Goal: Find specific page/section: Find specific page/section

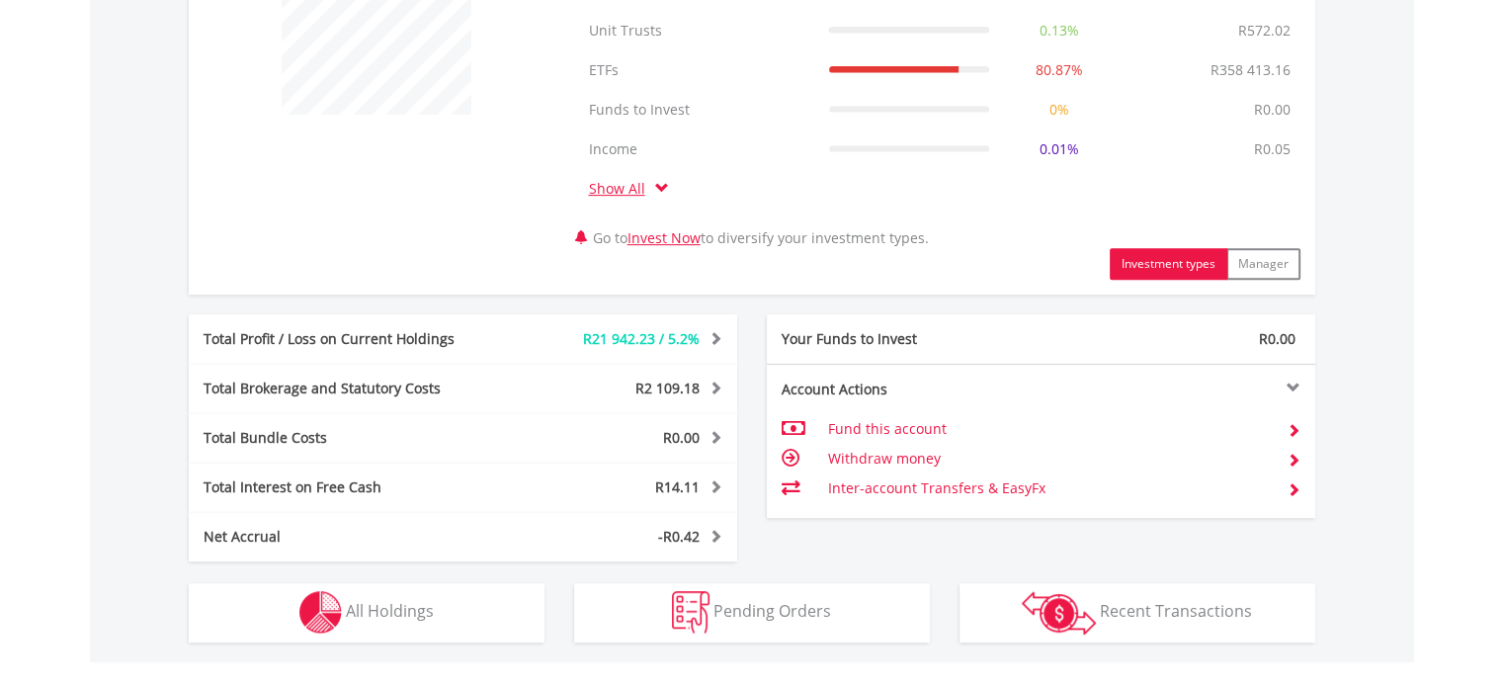
scroll to position [890, 0]
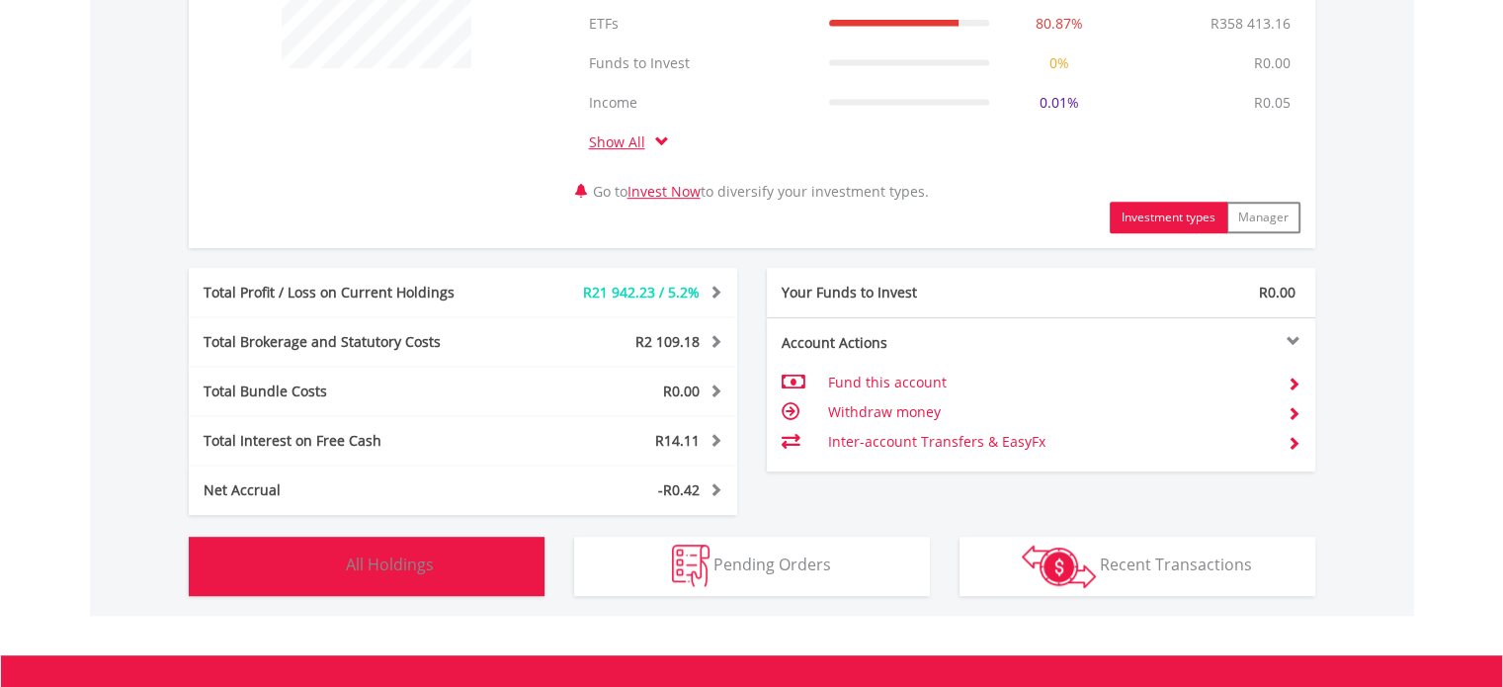
click at [332, 571] on img "button" at bounding box center [320, 566] width 43 height 43
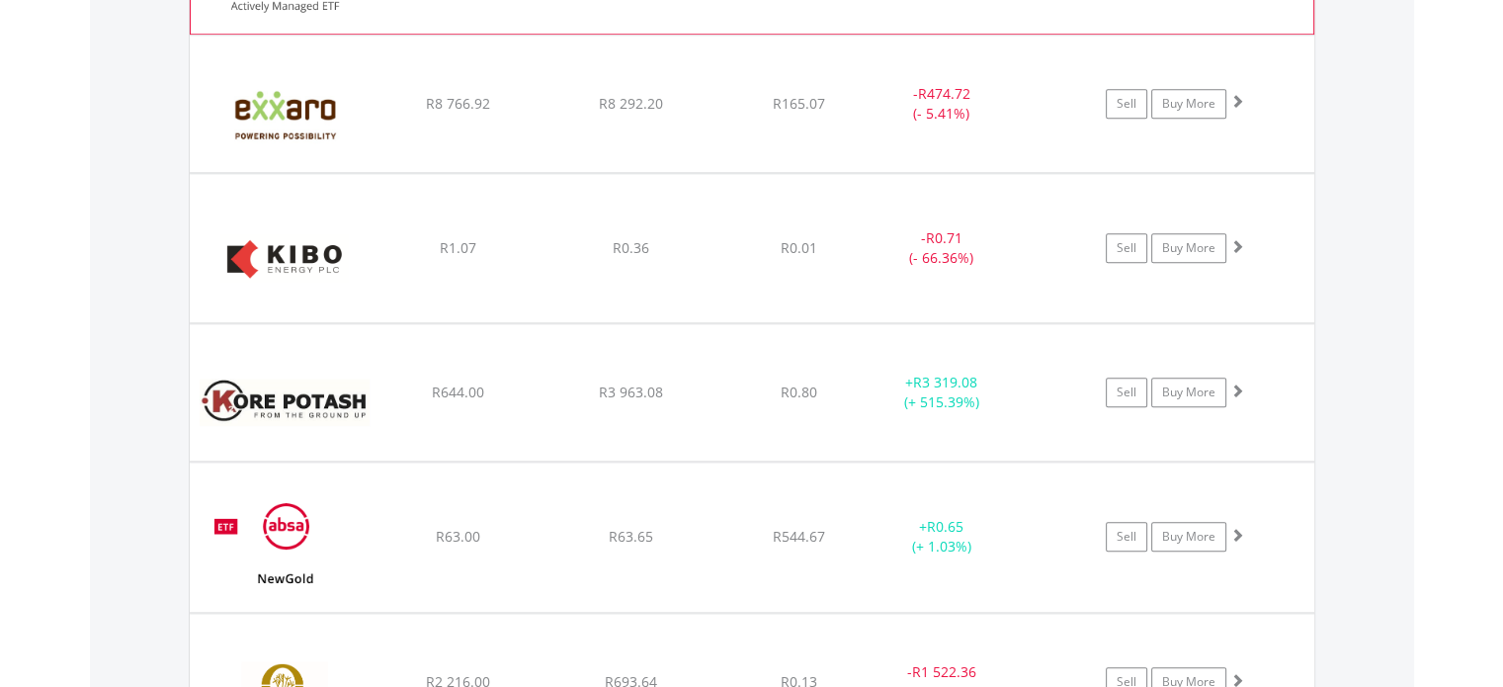
scroll to position [2037, 0]
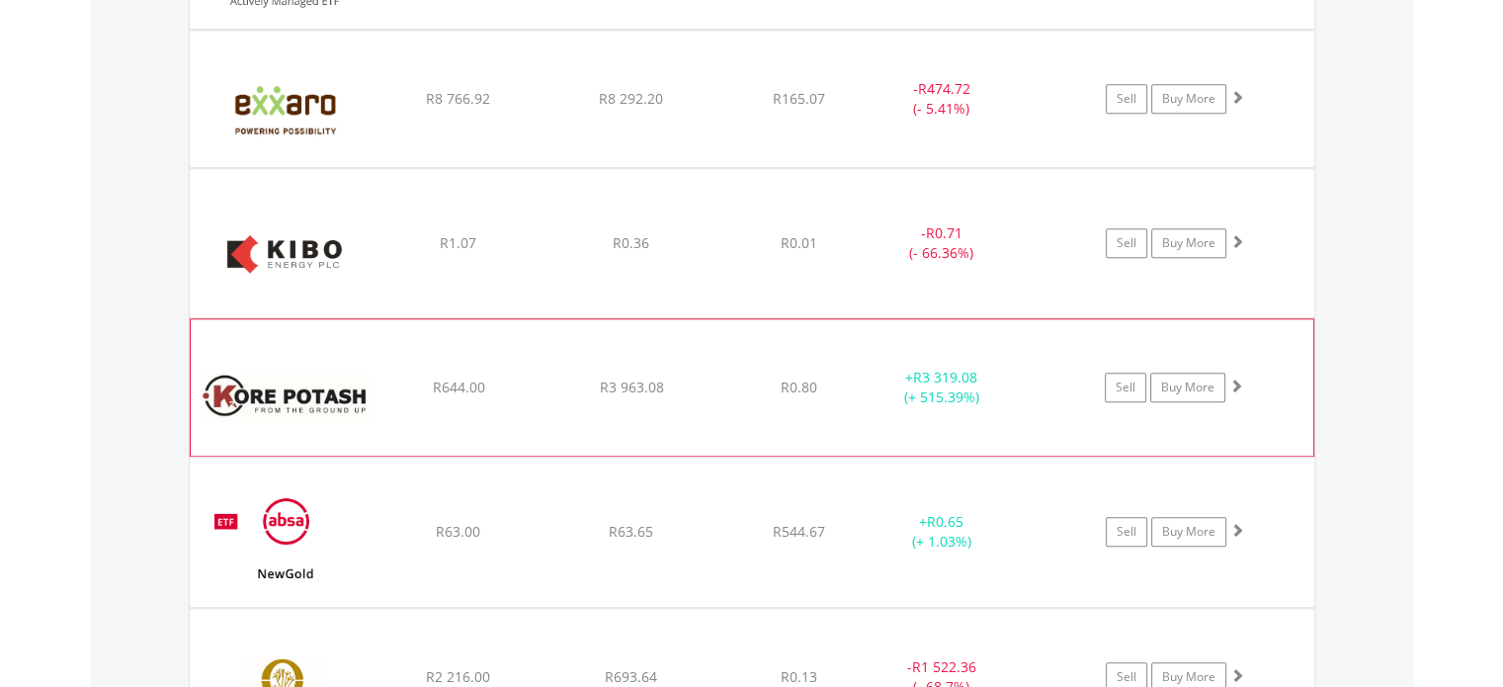
click at [312, 415] on img at bounding box center [286, 397] width 170 height 107
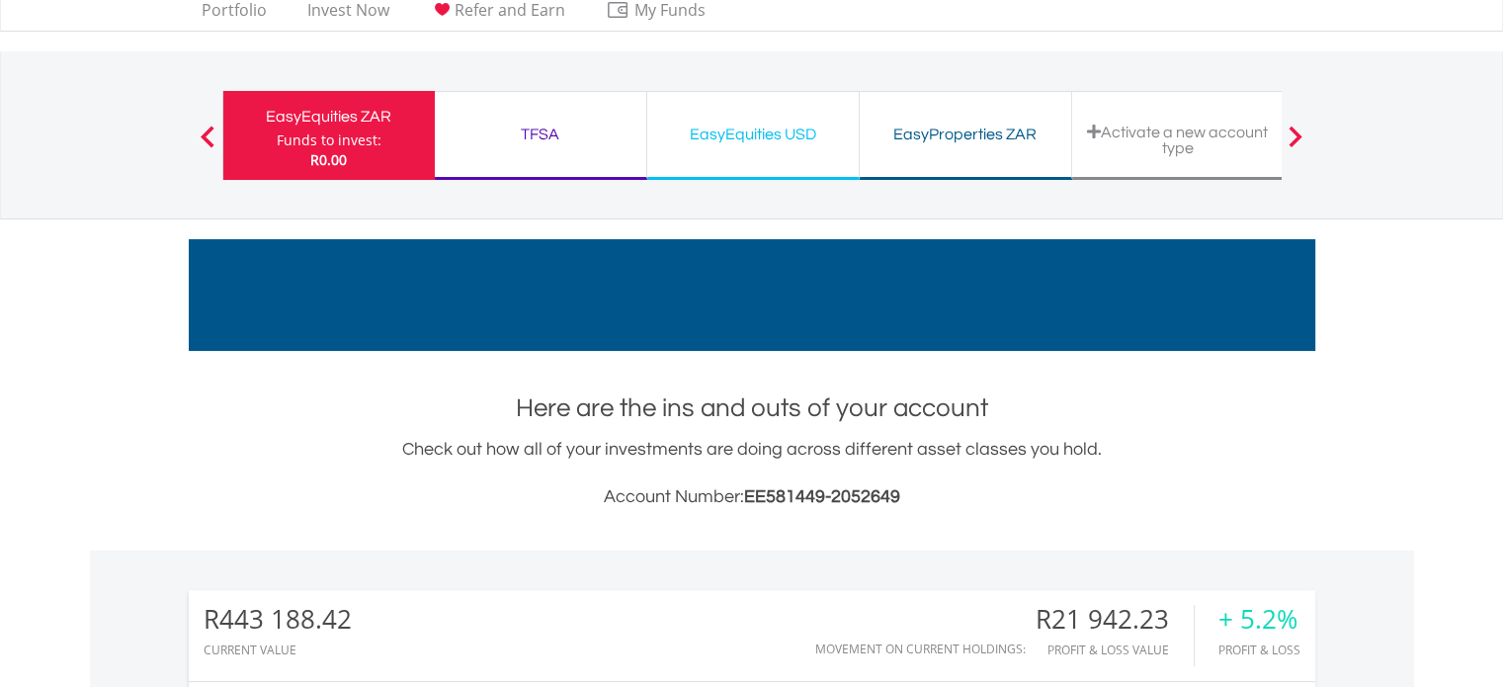
scroll to position [0, 0]
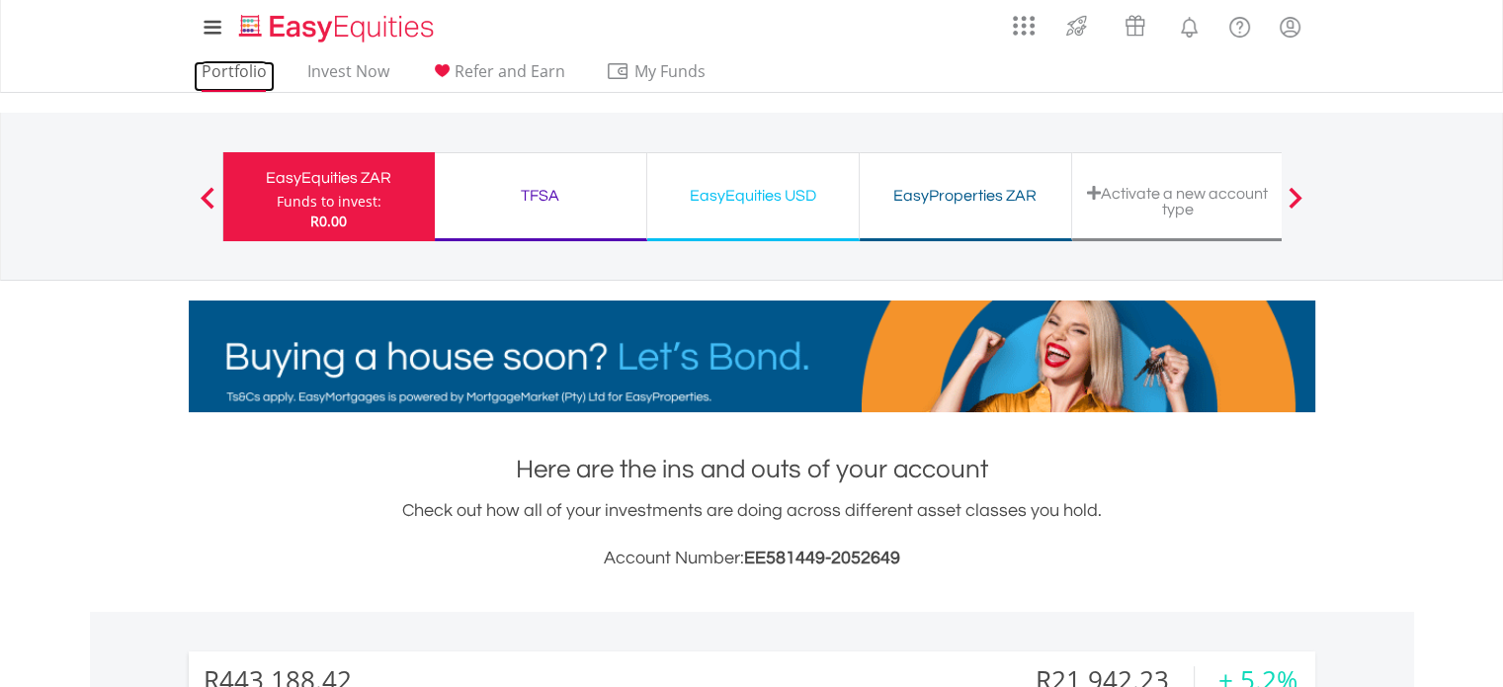
click at [232, 67] on link "Portfolio" at bounding box center [234, 76] width 81 height 31
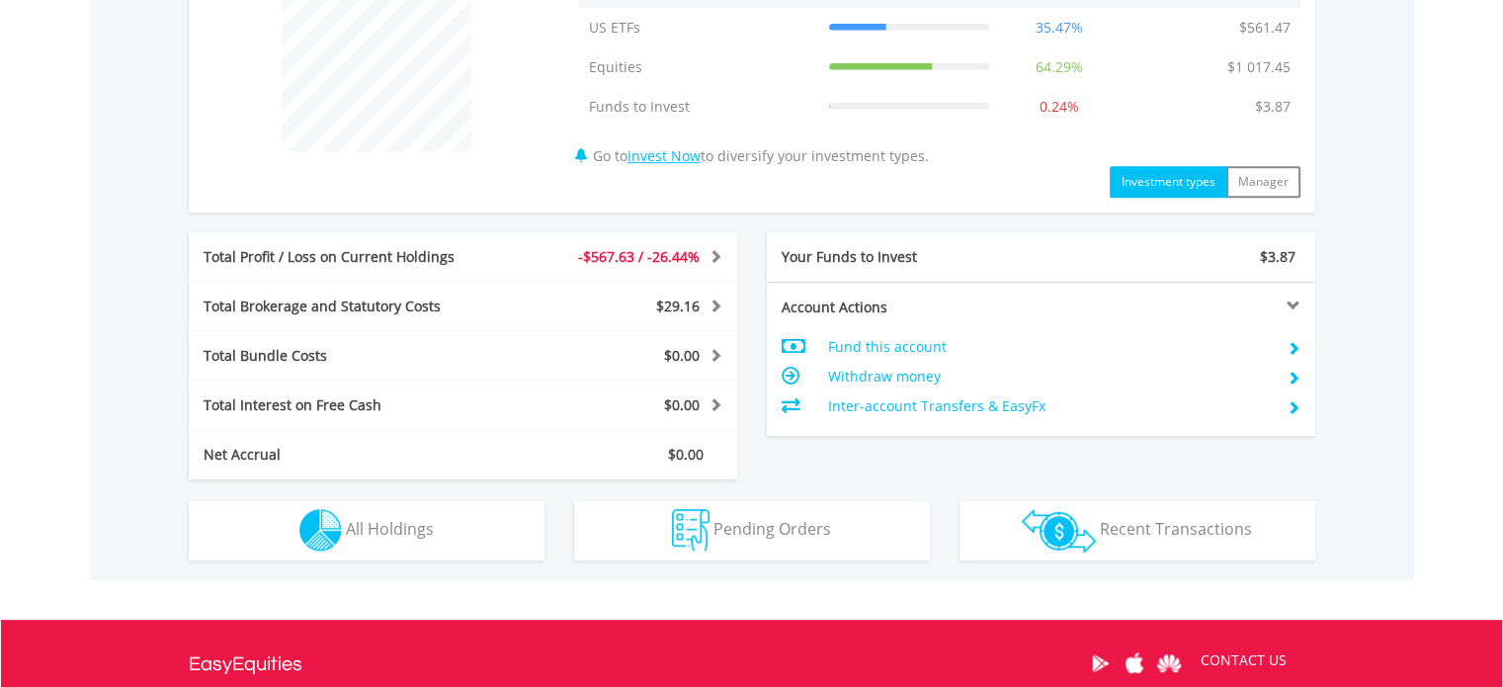
scroll to position [890, 0]
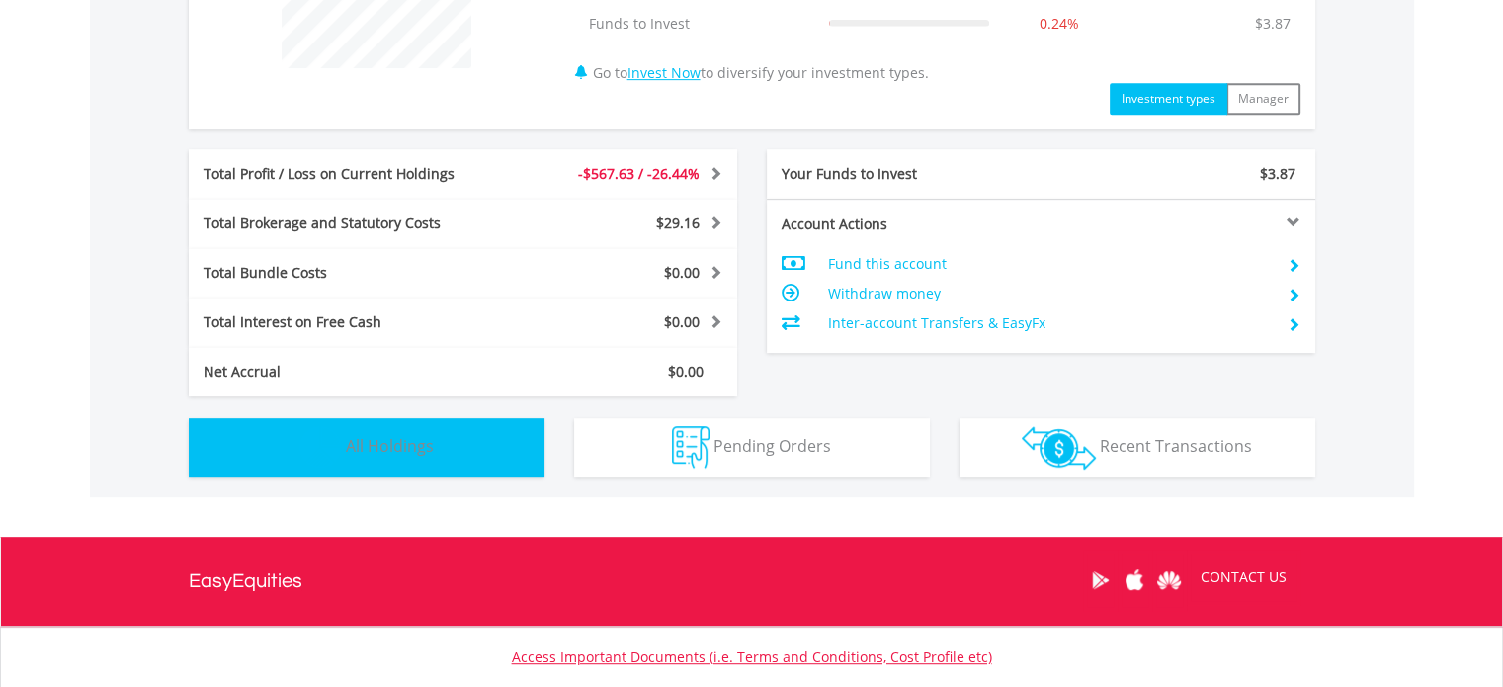
click at [319, 447] on img "button" at bounding box center [320, 447] width 43 height 43
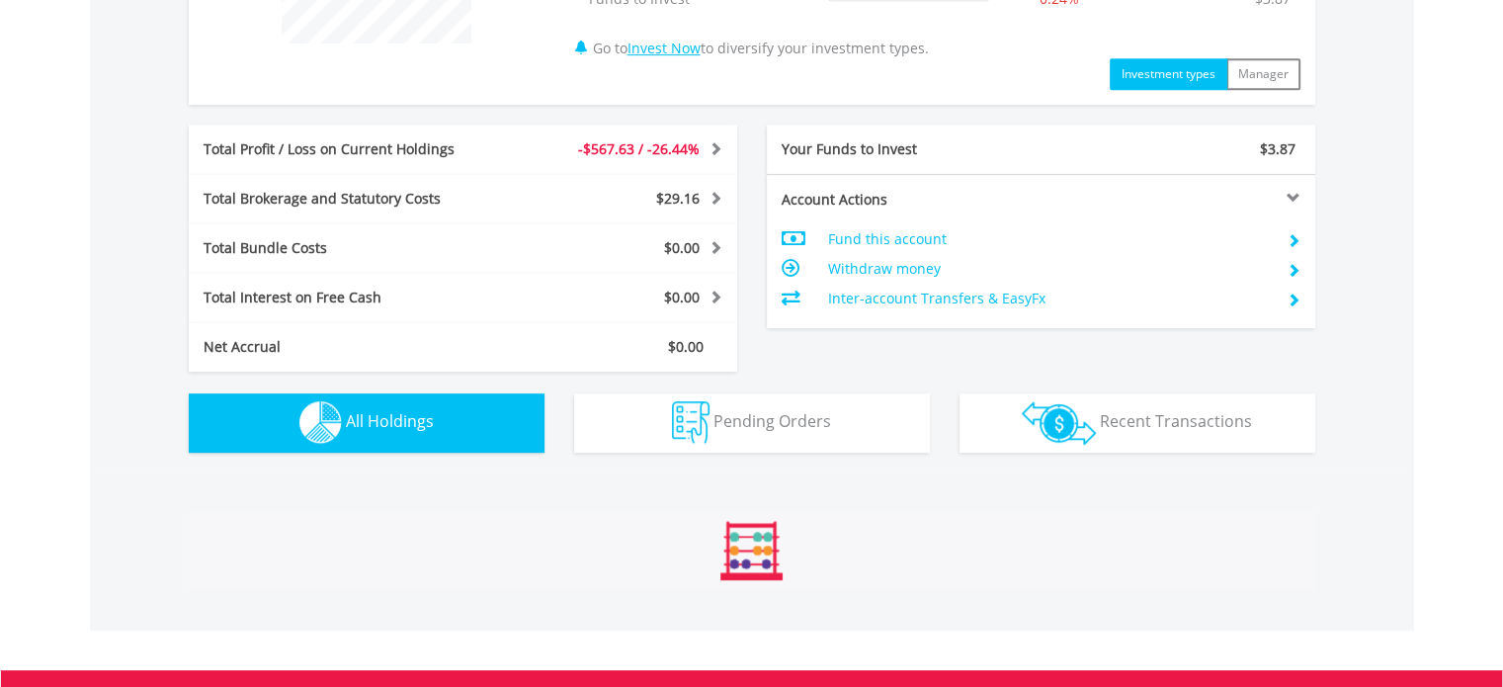
scroll to position [1424, 0]
